Goal: Go to known website: Access a specific website the user already knows

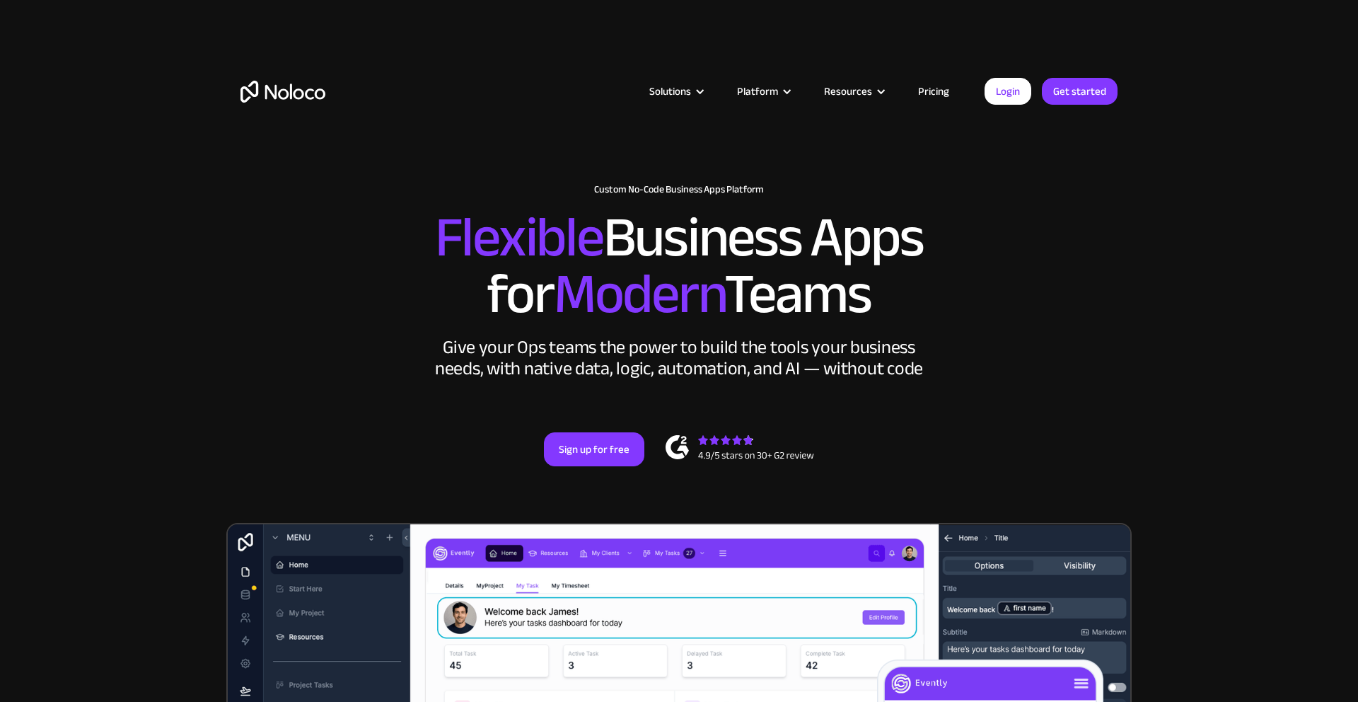
click at [1022, 91] on link "Login" at bounding box center [1008, 91] width 47 height 27
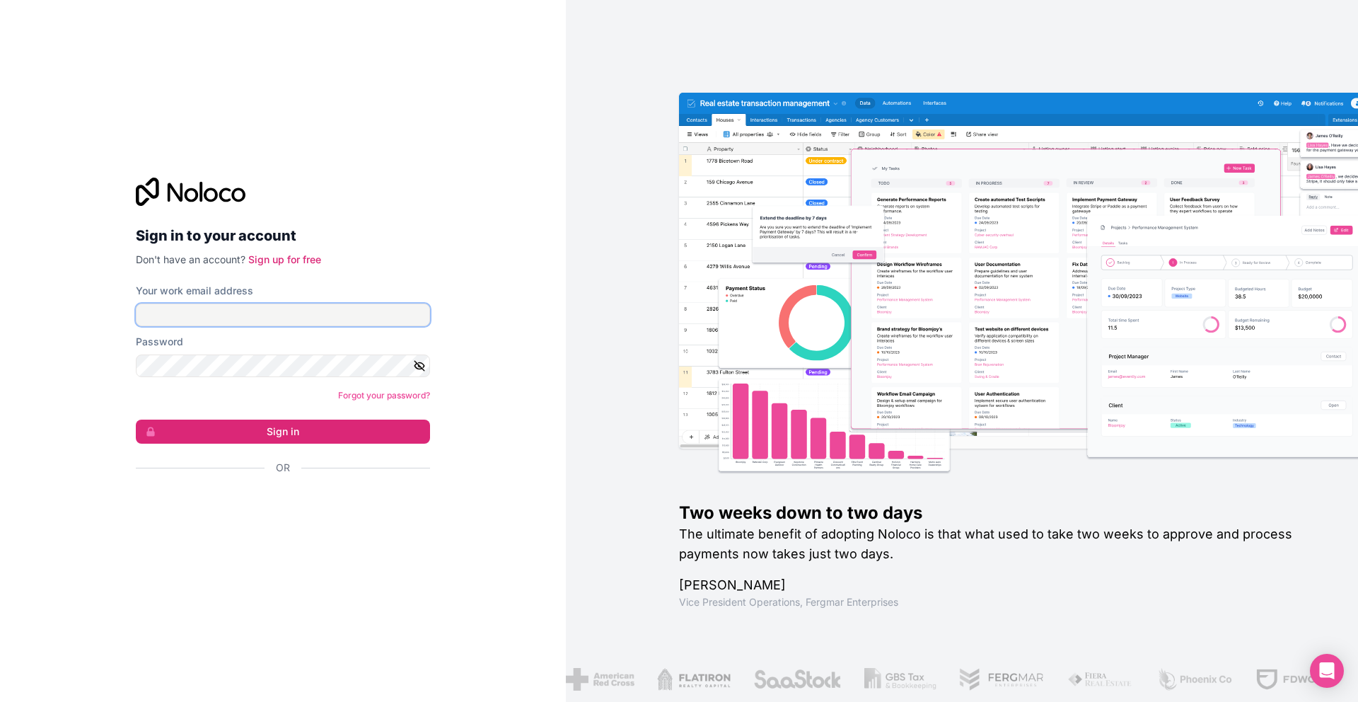
click at [338, 315] on input "Your work email address" at bounding box center [283, 315] width 294 height 23
type input "[EMAIL_ADDRESS][DOMAIN_NAME]"
click at [326, 432] on button "Sign in" at bounding box center [283, 432] width 294 height 24
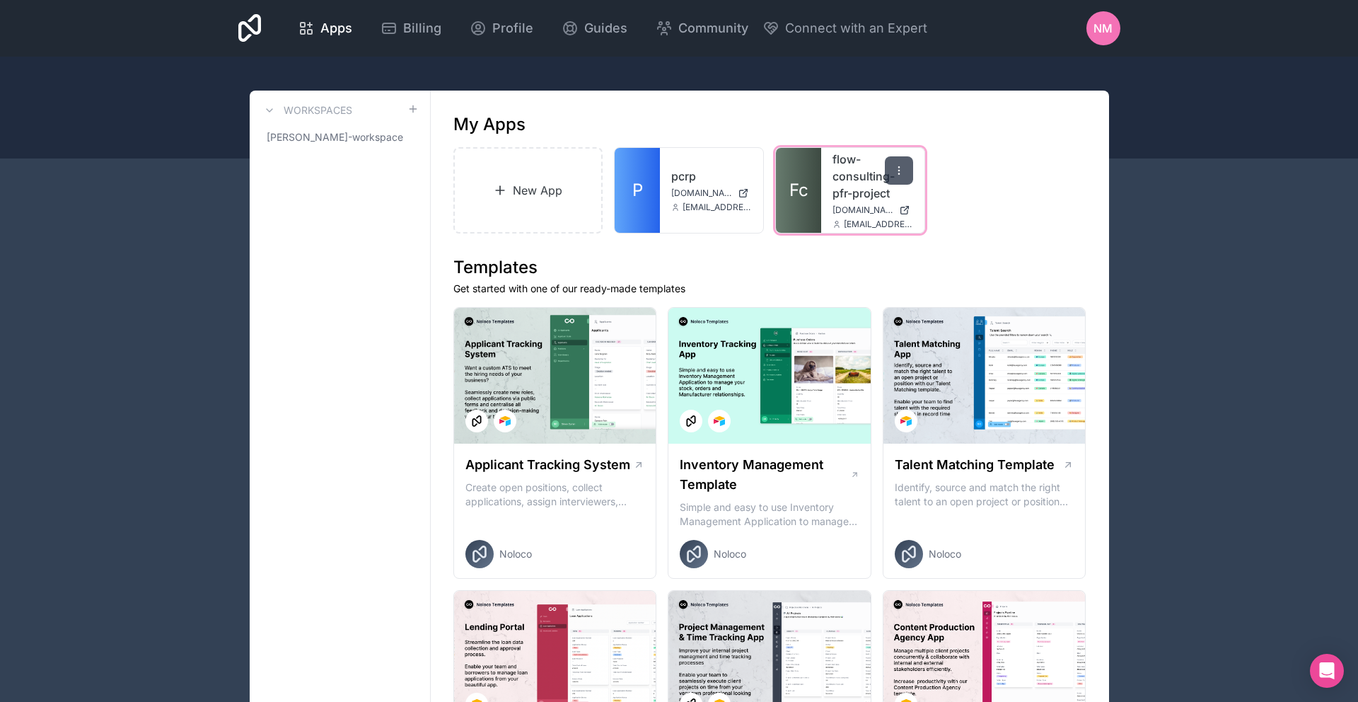
click at [892, 178] on div at bounding box center [899, 170] width 28 height 28
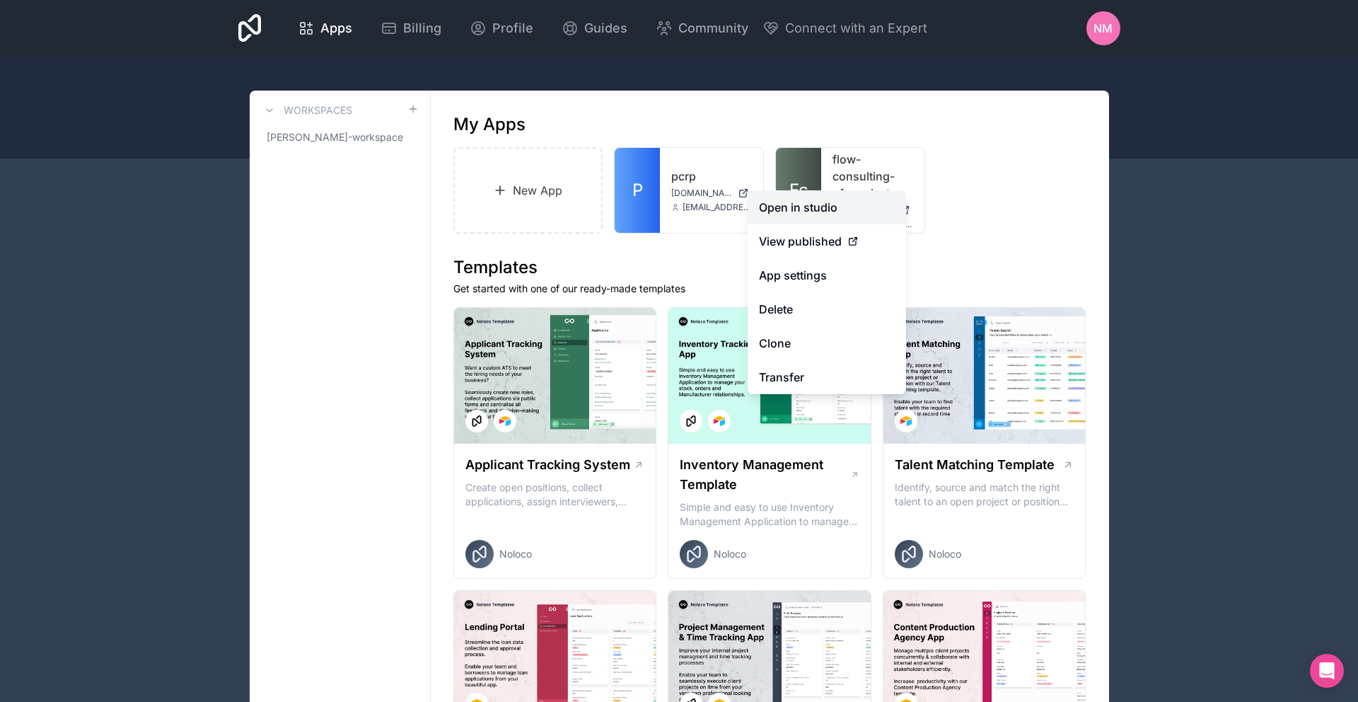
click at [817, 207] on link "Open in studio" at bounding box center [827, 207] width 158 height 34
